Goal: Information Seeking & Learning: Learn about a topic

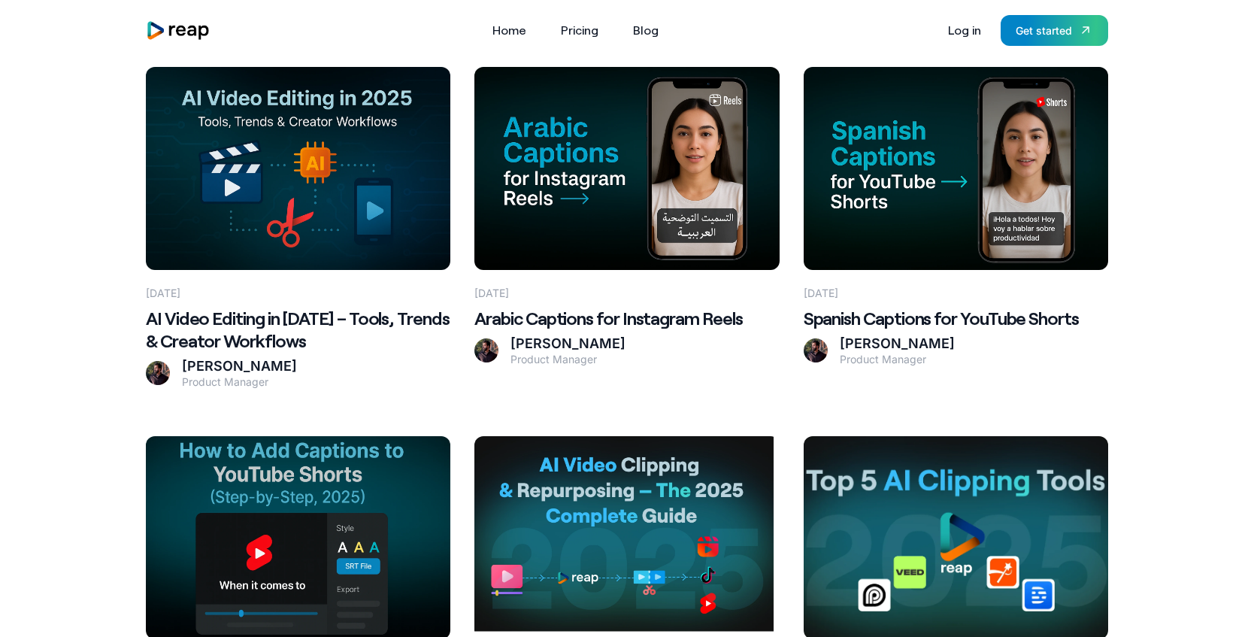
scroll to position [650, 0]
